Goal: Use online tool/utility: Utilize a website feature to perform a specific function

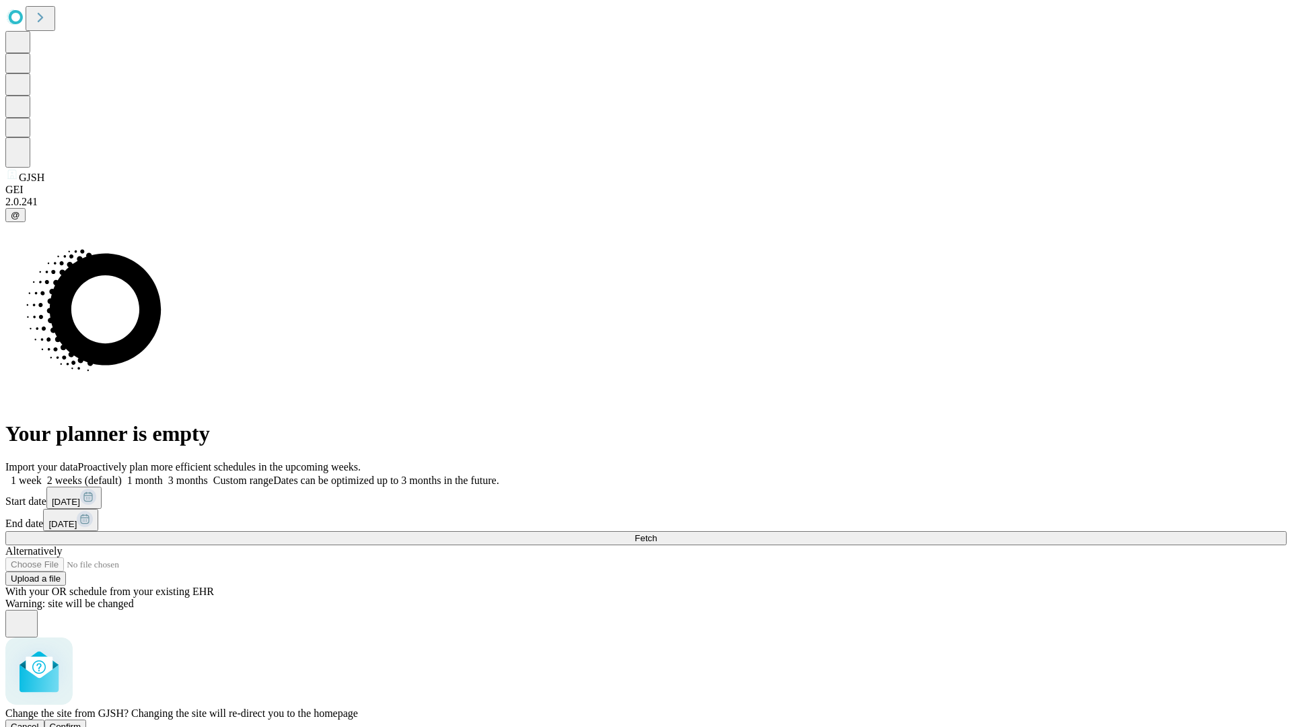
click at [81, 722] on span "Confirm" at bounding box center [66, 727] width 32 height 10
click at [122, 475] on label "2 weeks (default)" at bounding box center [82, 480] width 80 height 11
click at [657, 533] on span "Fetch" at bounding box center [646, 538] width 22 height 10
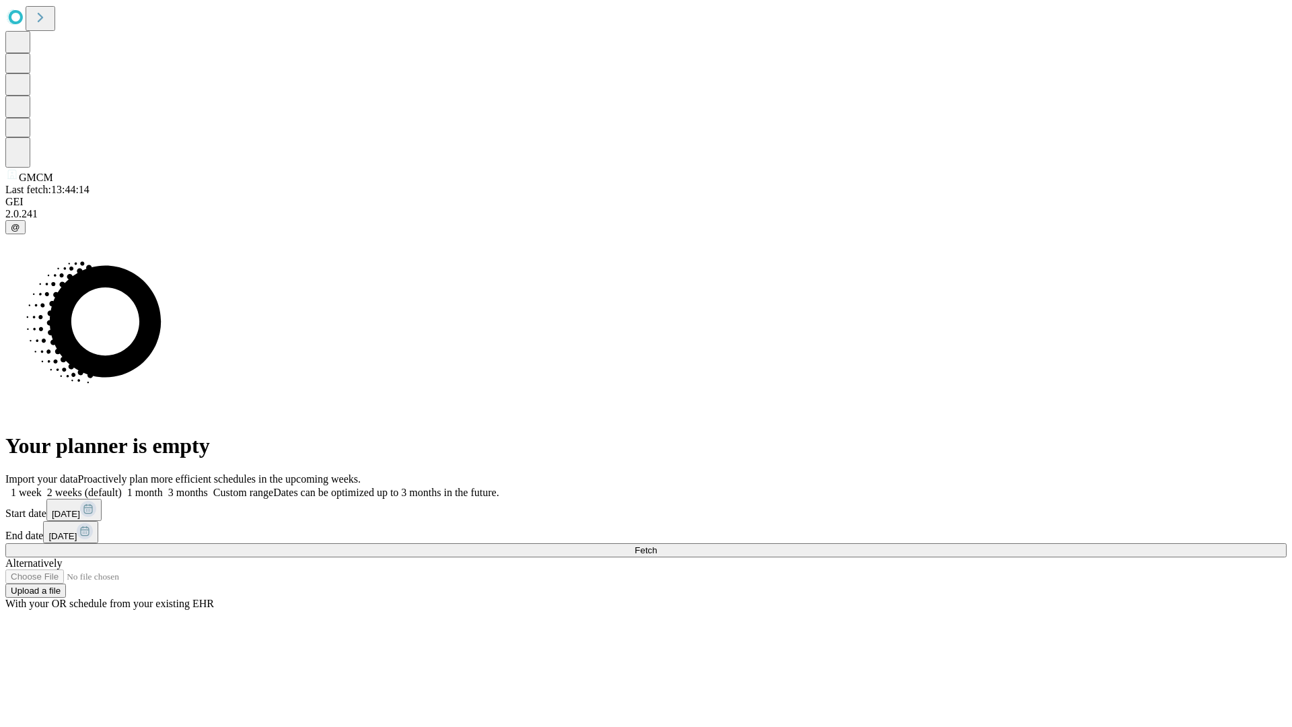
click at [657, 545] on span "Fetch" at bounding box center [646, 550] width 22 height 10
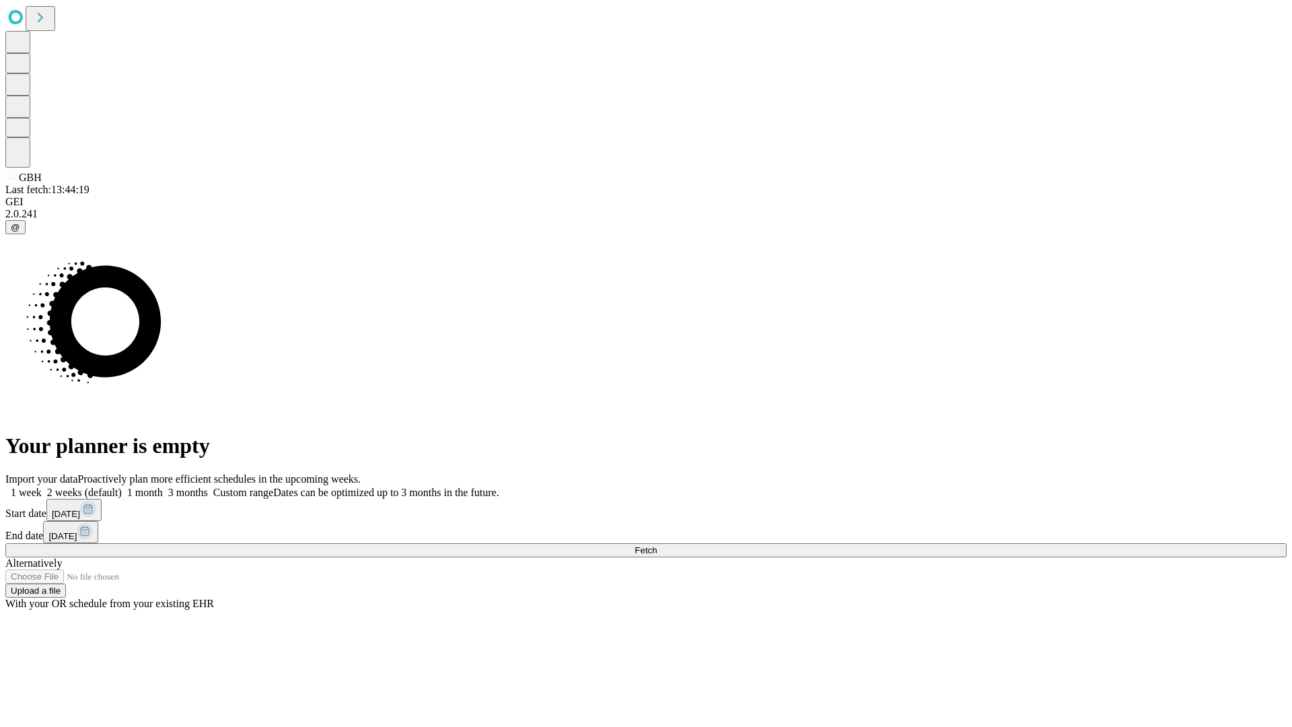
click at [657, 545] on span "Fetch" at bounding box center [646, 550] width 22 height 10
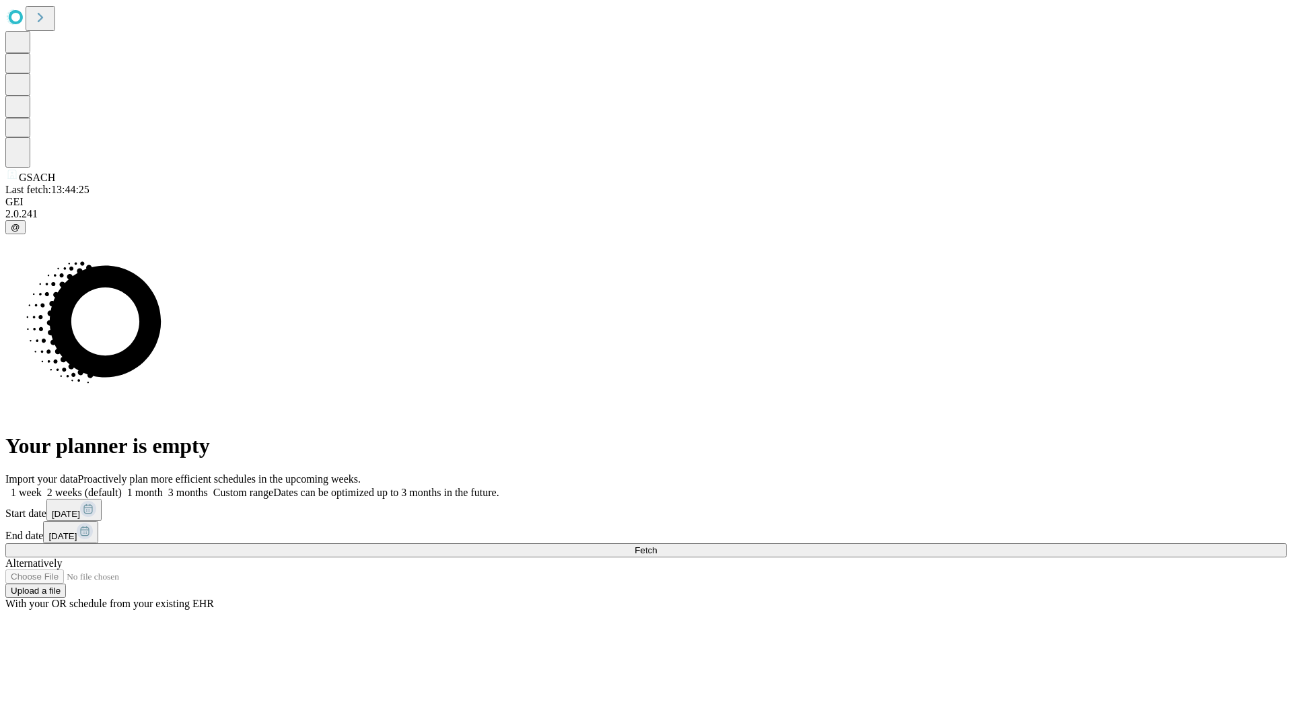
click at [122, 487] on label "2 weeks (default)" at bounding box center [82, 492] width 80 height 11
click at [657, 545] on span "Fetch" at bounding box center [646, 550] width 22 height 10
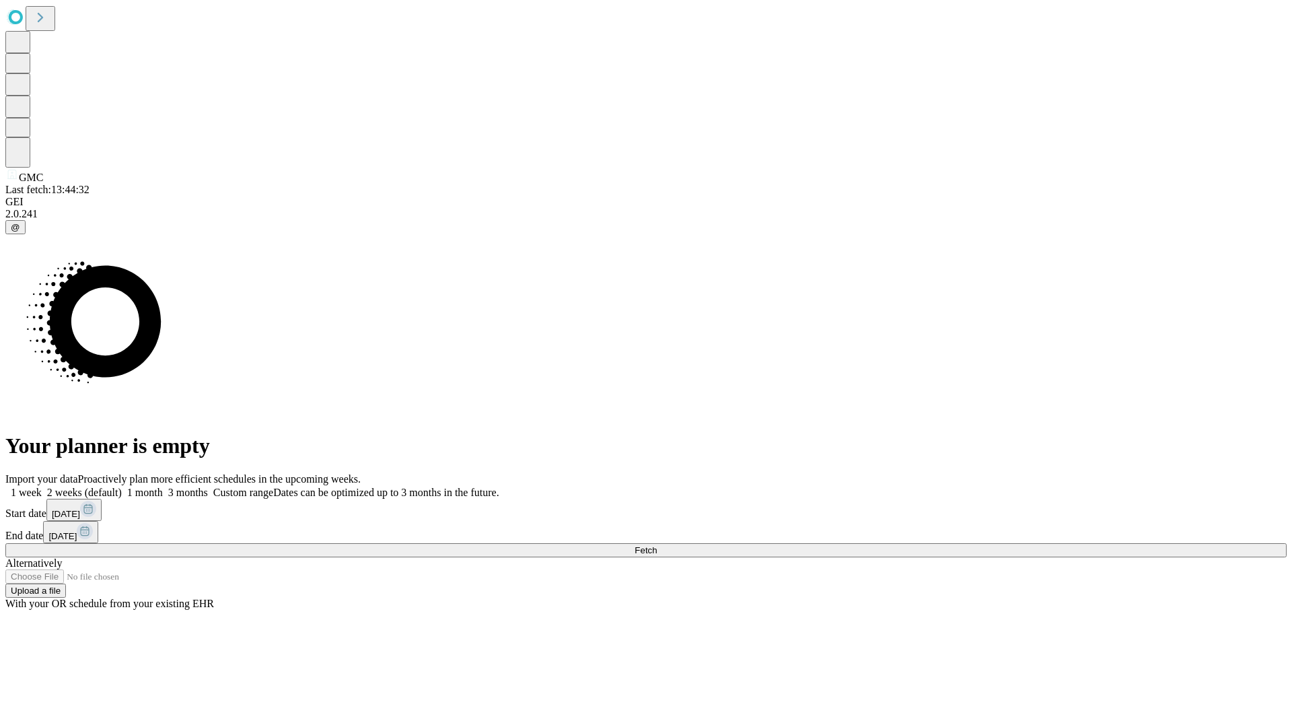
click at [122, 487] on label "2 weeks (default)" at bounding box center [82, 492] width 80 height 11
click at [657, 545] on span "Fetch" at bounding box center [646, 550] width 22 height 10
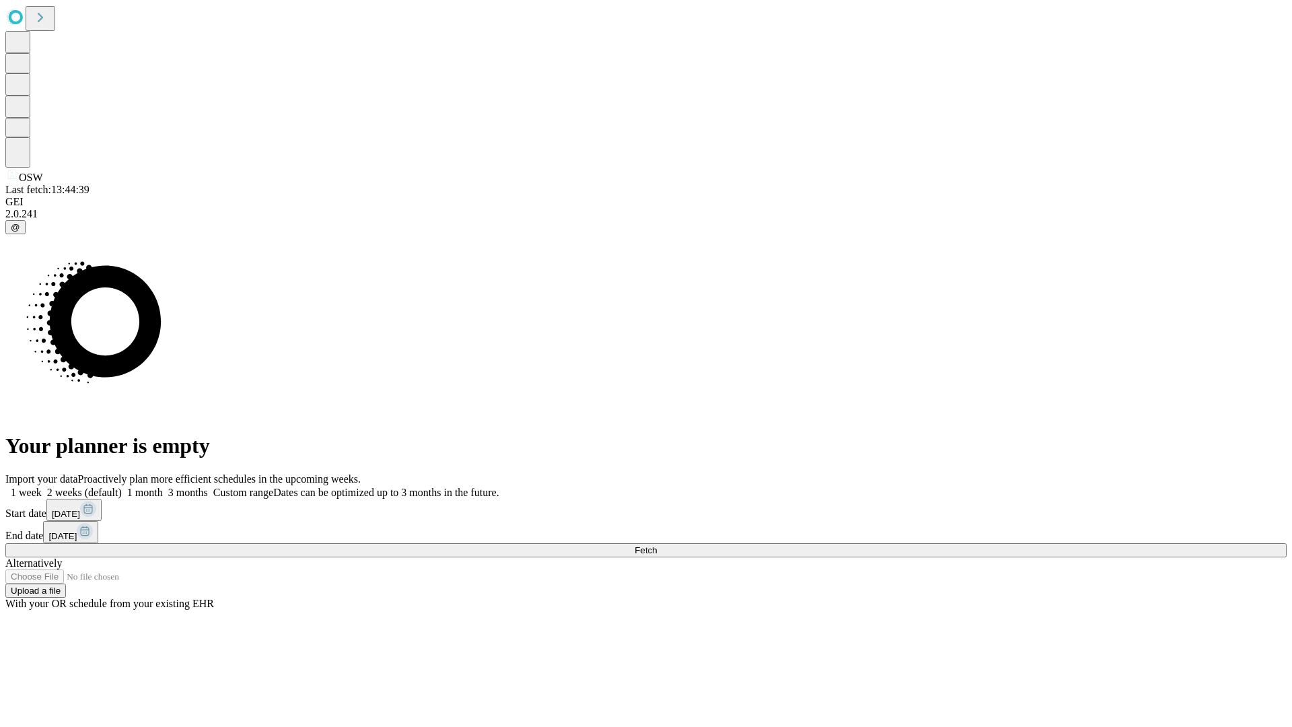
click at [122, 487] on label "2 weeks (default)" at bounding box center [82, 492] width 80 height 11
click at [657, 545] on span "Fetch" at bounding box center [646, 550] width 22 height 10
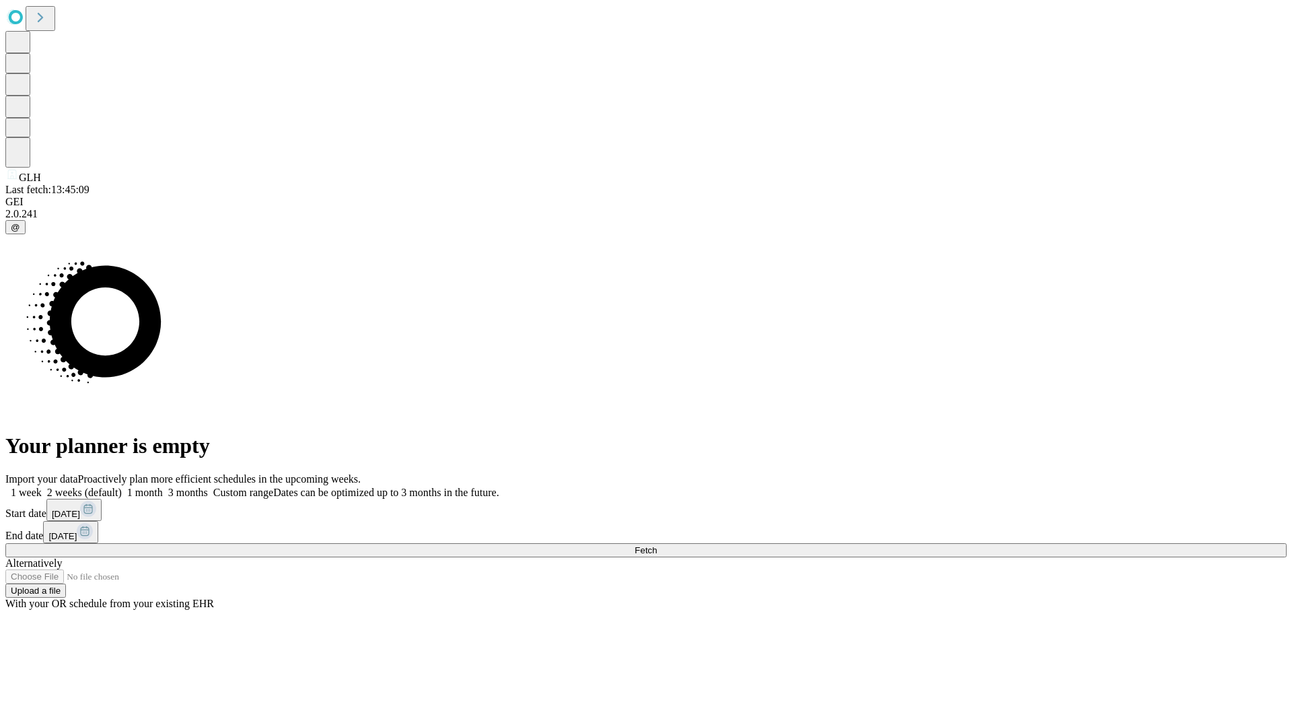
click at [122, 487] on label "2 weeks (default)" at bounding box center [82, 492] width 80 height 11
click at [657, 545] on span "Fetch" at bounding box center [646, 550] width 22 height 10
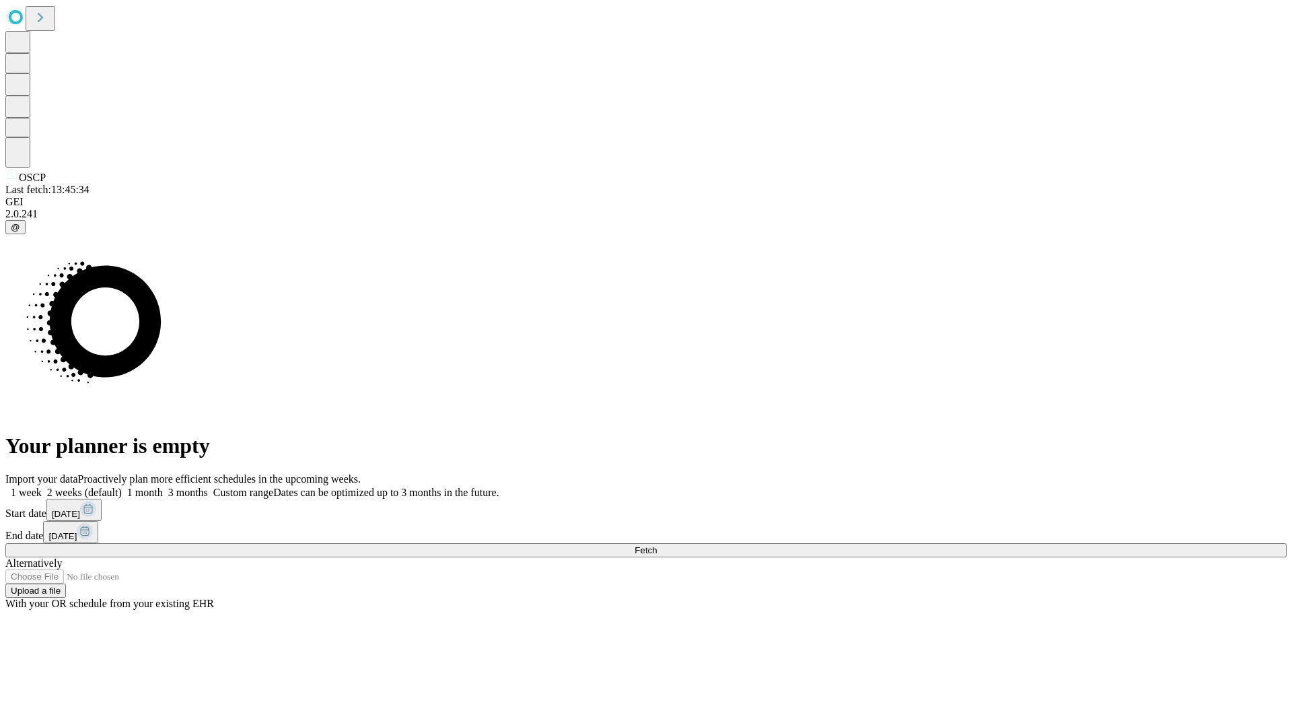
click at [122, 487] on label "2 weeks (default)" at bounding box center [82, 492] width 80 height 11
click at [657, 545] on span "Fetch" at bounding box center [646, 550] width 22 height 10
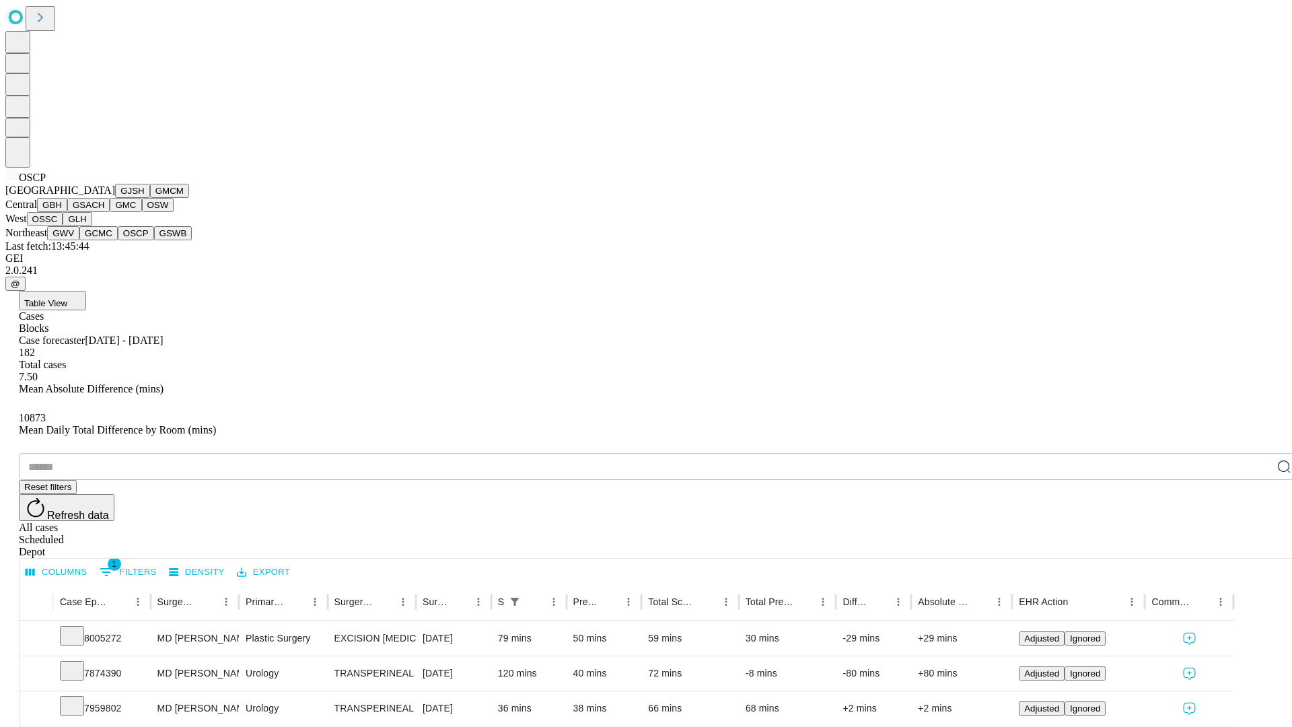
click at [154, 240] on button "GSWB" at bounding box center [173, 233] width 38 height 14
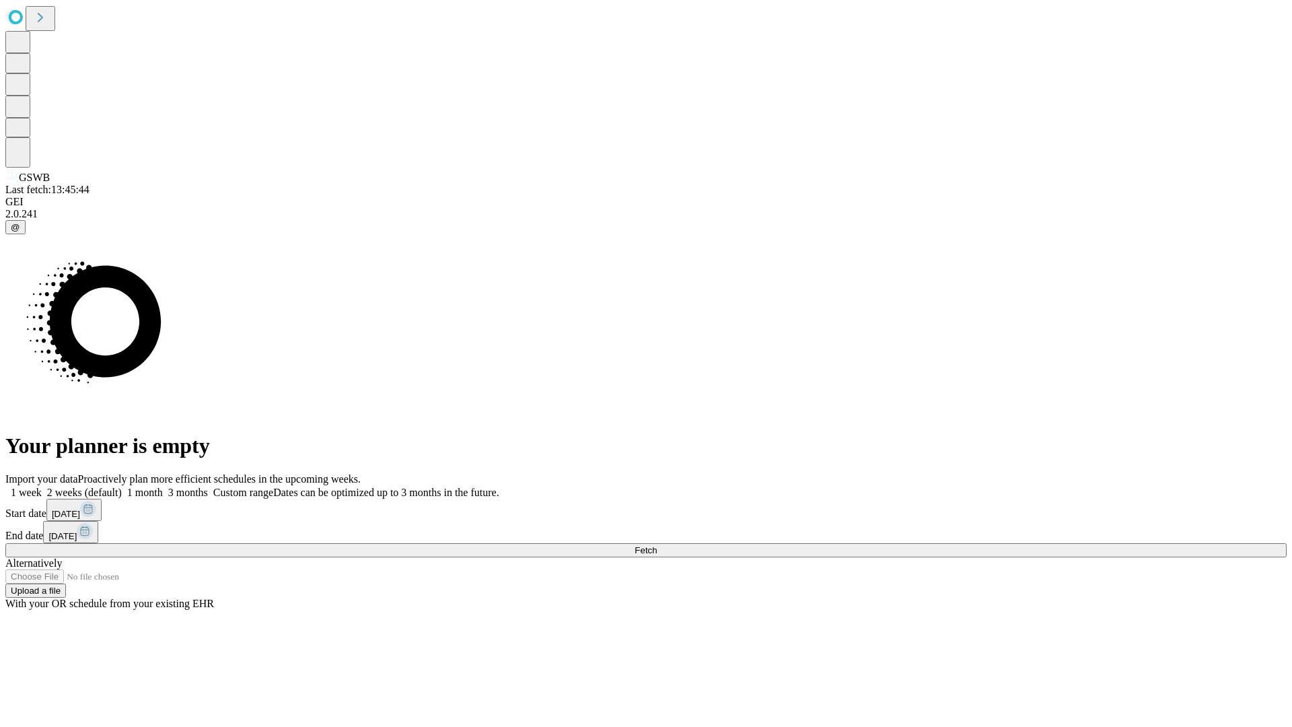
click at [122, 487] on label "2 weeks (default)" at bounding box center [82, 492] width 80 height 11
click at [657, 545] on span "Fetch" at bounding box center [646, 550] width 22 height 10
